Goal: Task Accomplishment & Management: Manage account settings

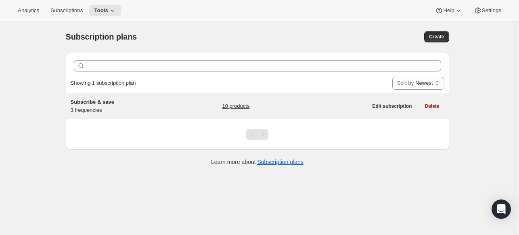
click at [247, 105] on link "10 products" at bounding box center [235, 106] width 27 height 8
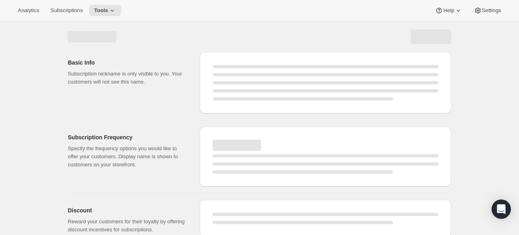
select select "WEEK"
select select "MONTH"
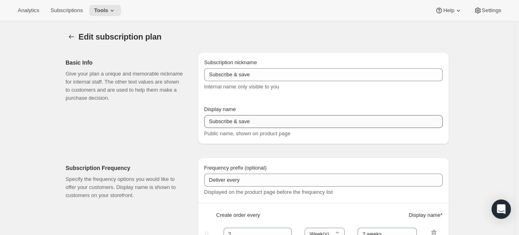
type input "Subscribe & save 10% + FREE SHIPPING!"
type input "1"
select select "MONTH"
type input "1 month"
type input "2"
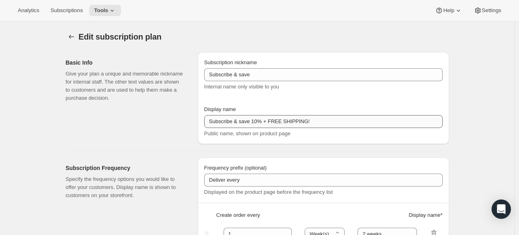
type input "2 months"
type input "10"
type input "No obligation, modify or cancel your subscription anytime."
select select "MONTH"
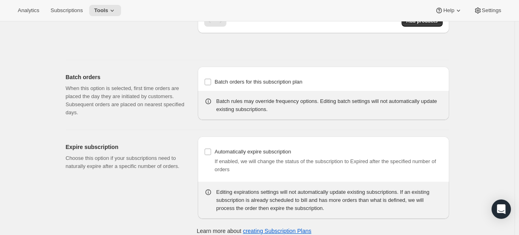
scroll to position [815, 0]
